Goal: Find specific fact: Find specific fact

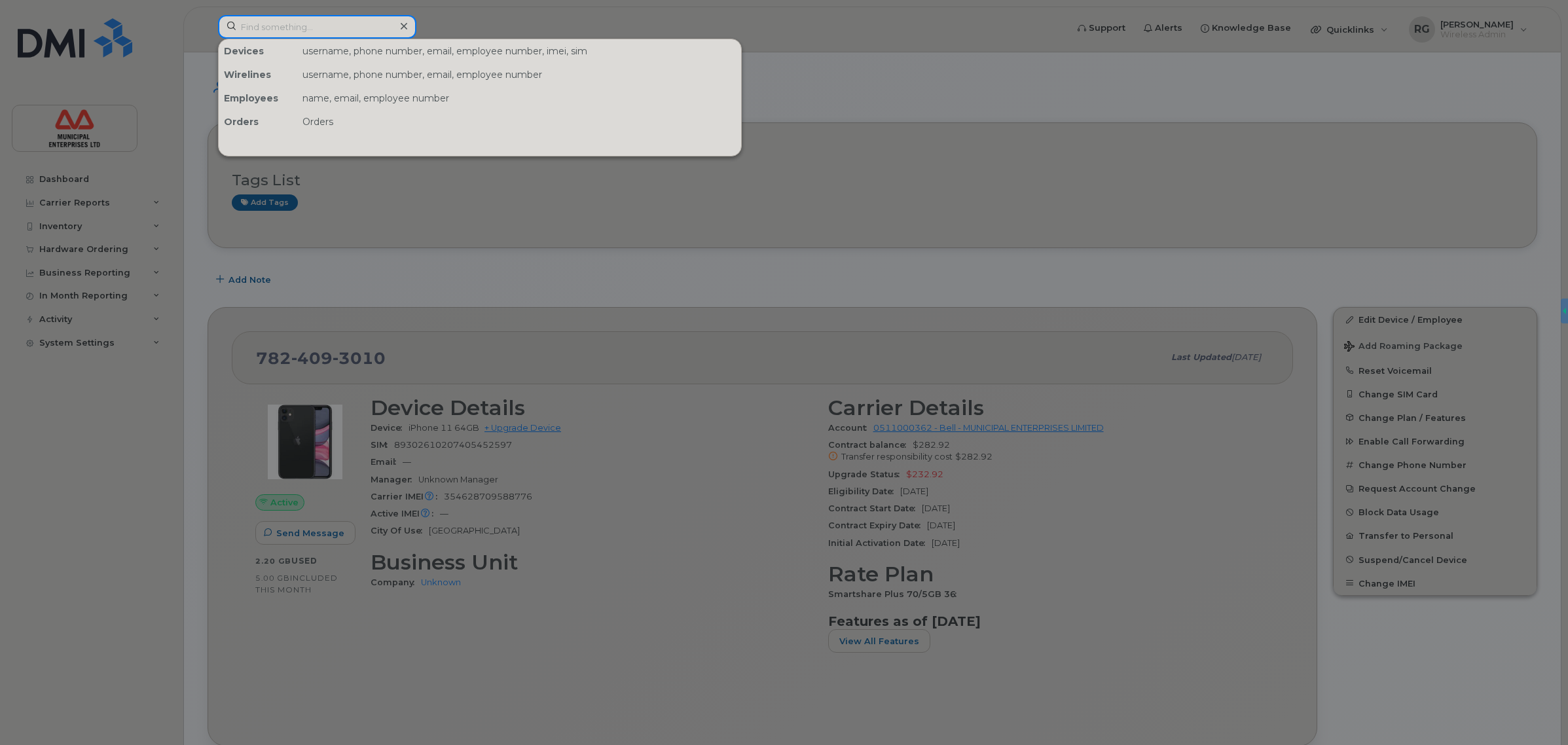
click at [290, 28] on input at bounding box center [317, 26] width 198 height 23
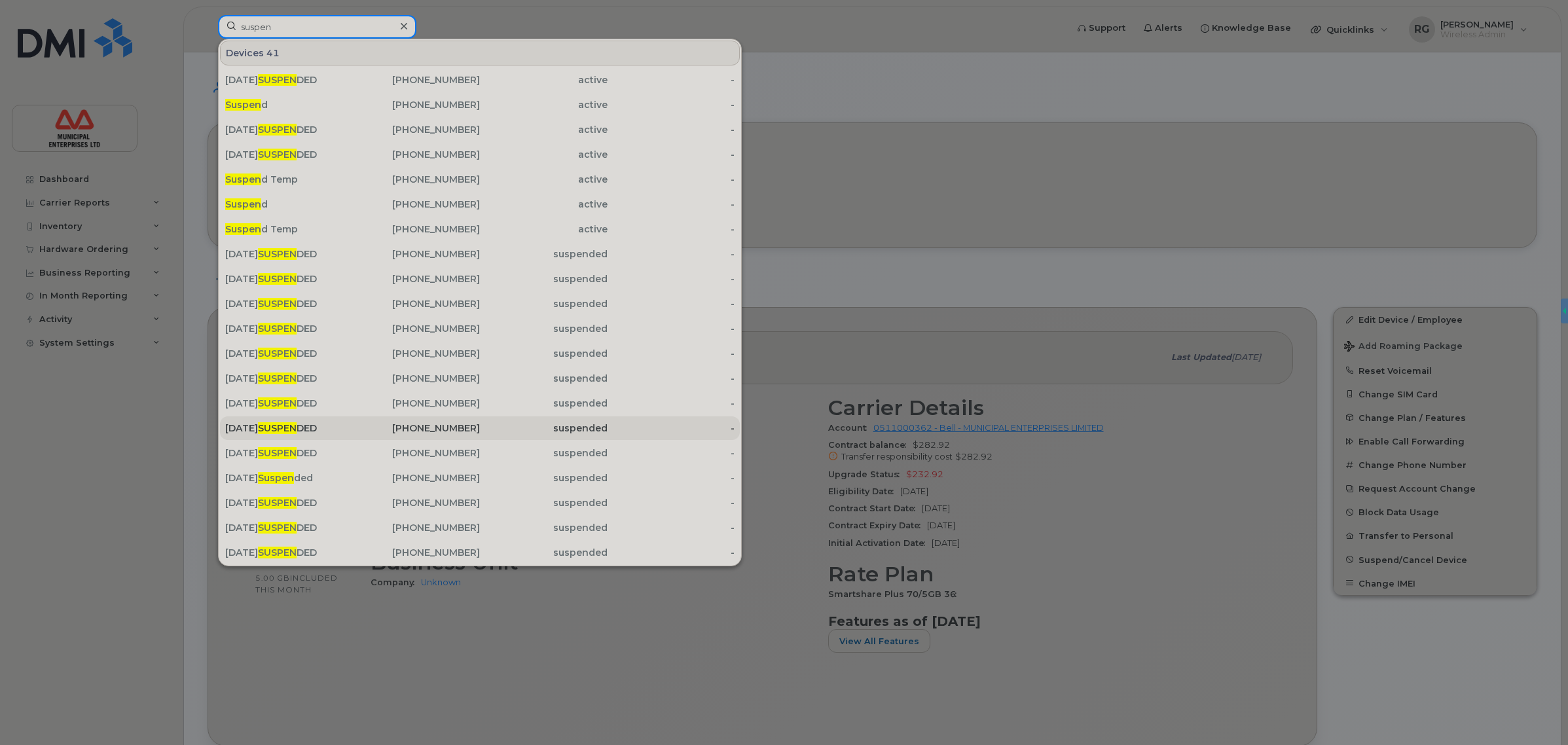
type input "suspen"
click at [351, 432] on div "AUGUST 11 2025 SUSPEN DED" at bounding box center [289, 428] width 127 height 13
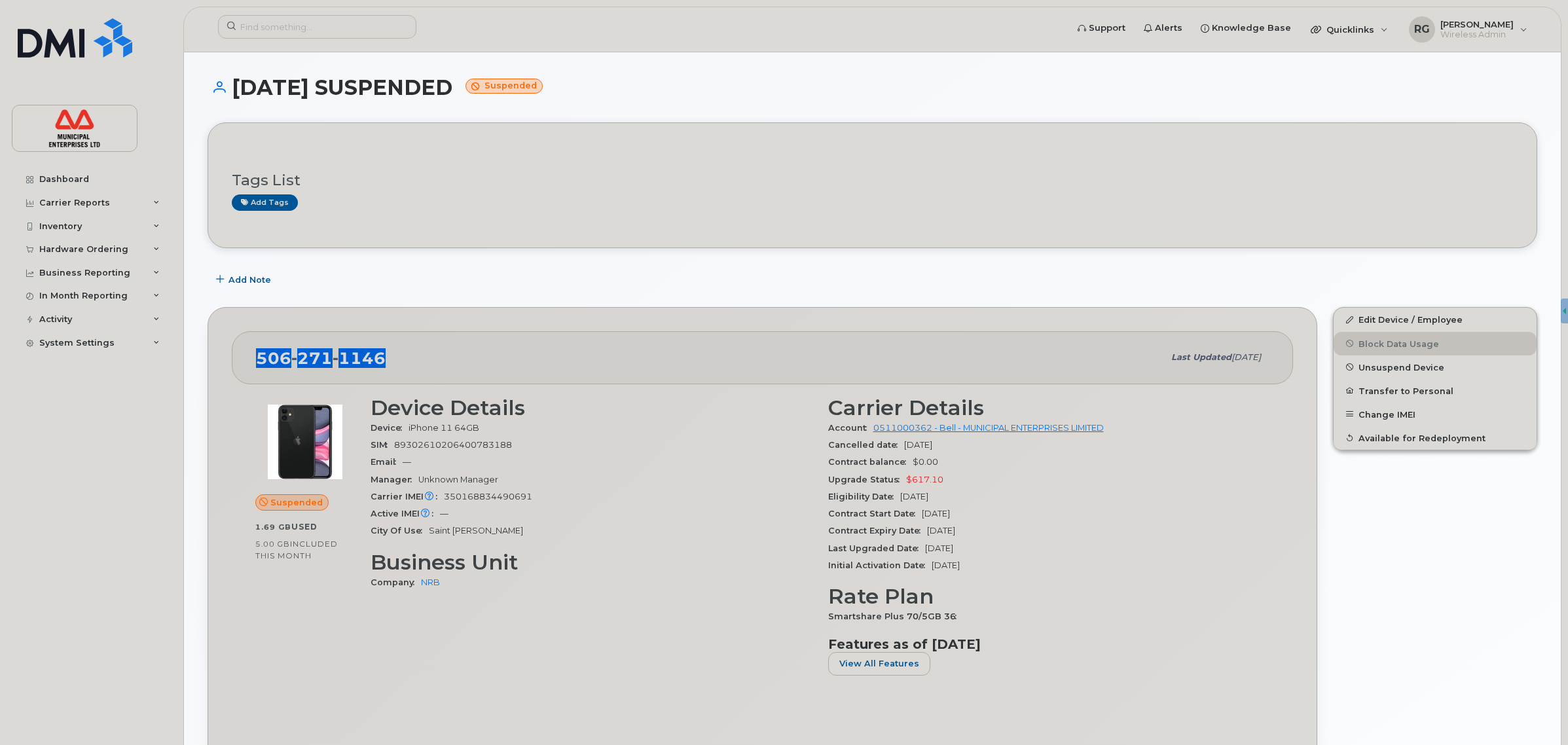
drag, startPoint x: 391, startPoint y: 354, endPoint x: 258, endPoint y: 364, distance: 133.4
click at [258, 364] on div "506 271 1146" at bounding box center [710, 357] width 908 height 28
copy span "506 271 1146"
click at [273, 28] on input at bounding box center [317, 26] width 198 height 23
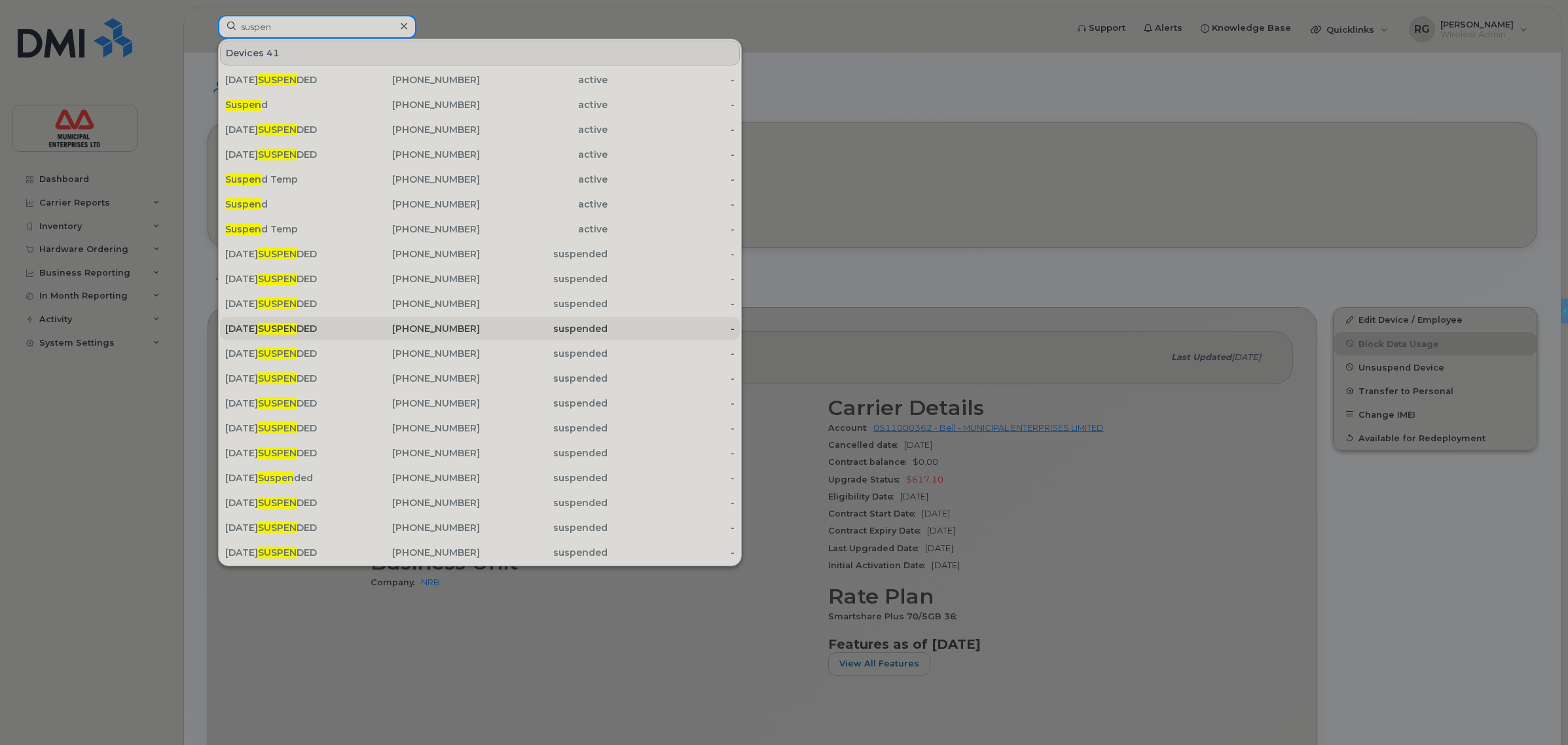
type input "suspen"
click at [433, 328] on div "902-225-9184" at bounding box center [416, 329] width 127 height 13
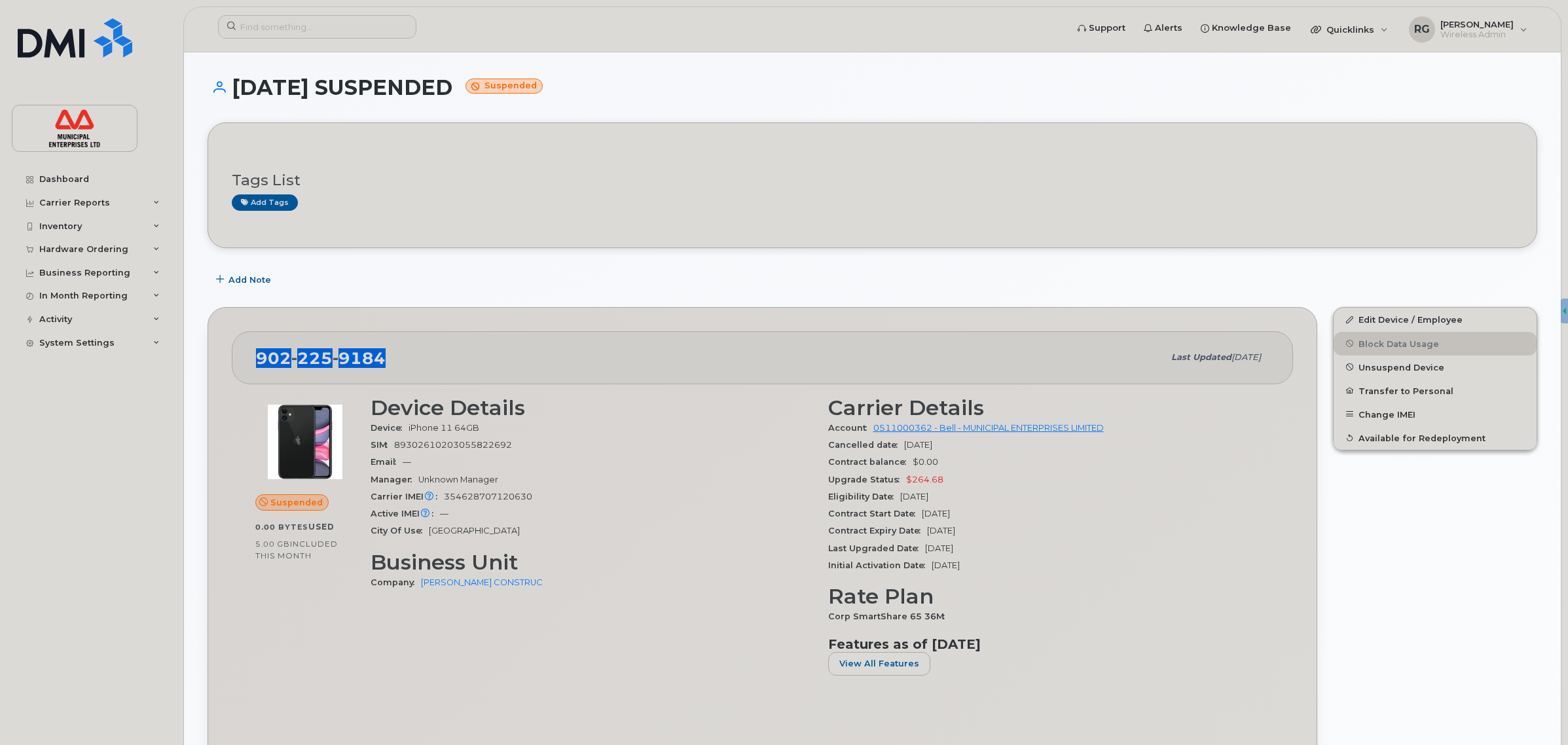
drag, startPoint x: 399, startPoint y: 364, endPoint x: 256, endPoint y: 371, distance: 143.2
click at [256, 371] on div "[PHONE_NUMBER]" at bounding box center [710, 357] width 908 height 28
copy span "[PHONE_NUMBER]"
